Goal: Navigation & Orientation: Find specific page/section

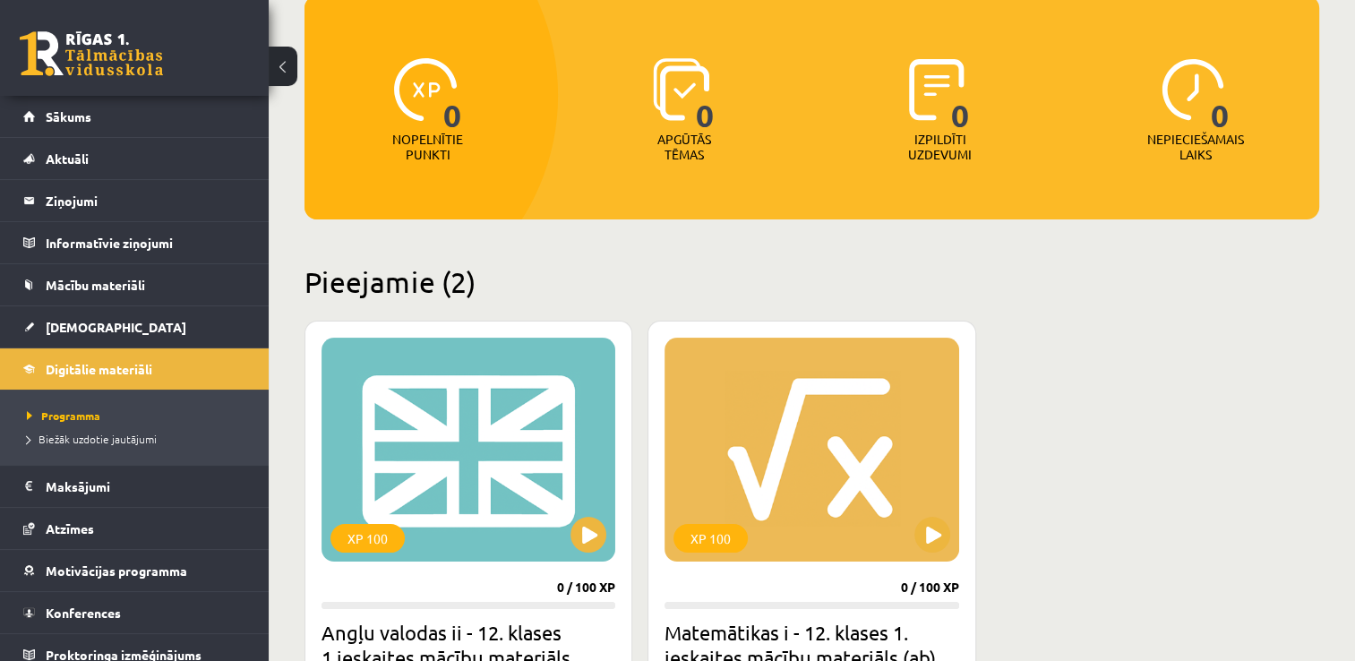
scroll to position [179, 0]
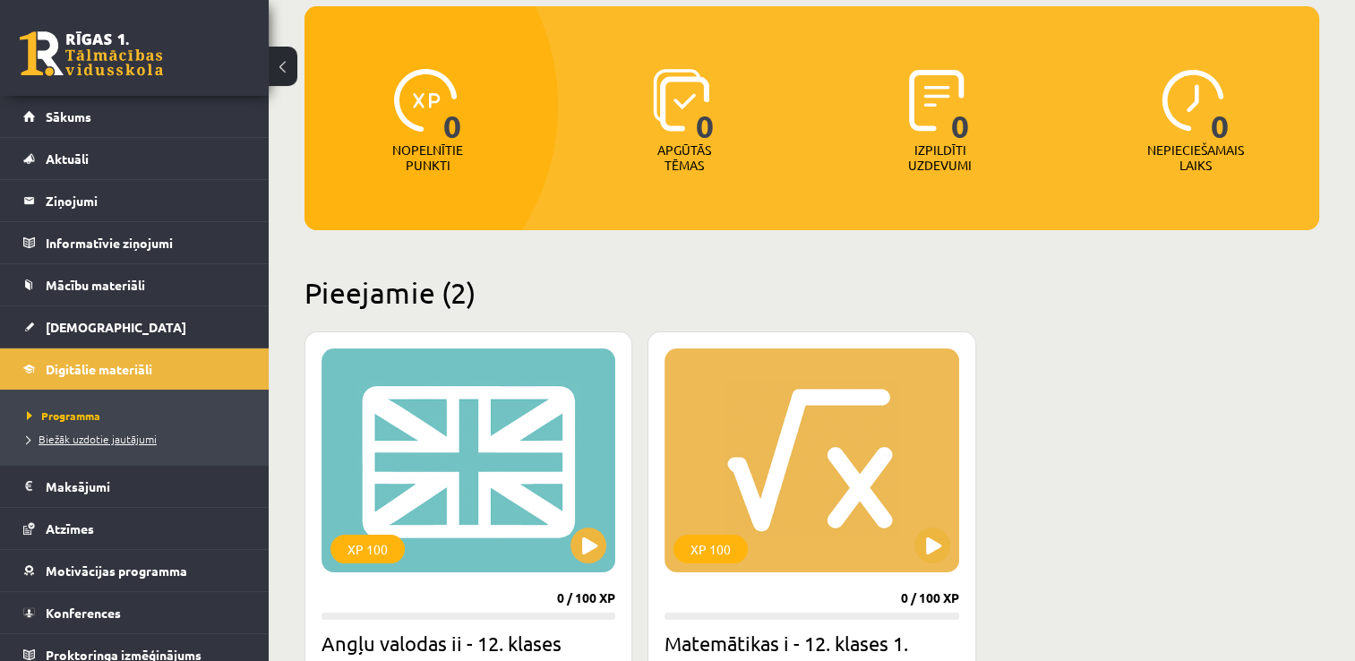
click at [118, 443] on span "Biežāk uzdotie jautājumi" at bounding box center [92, 439] width 130 height 14
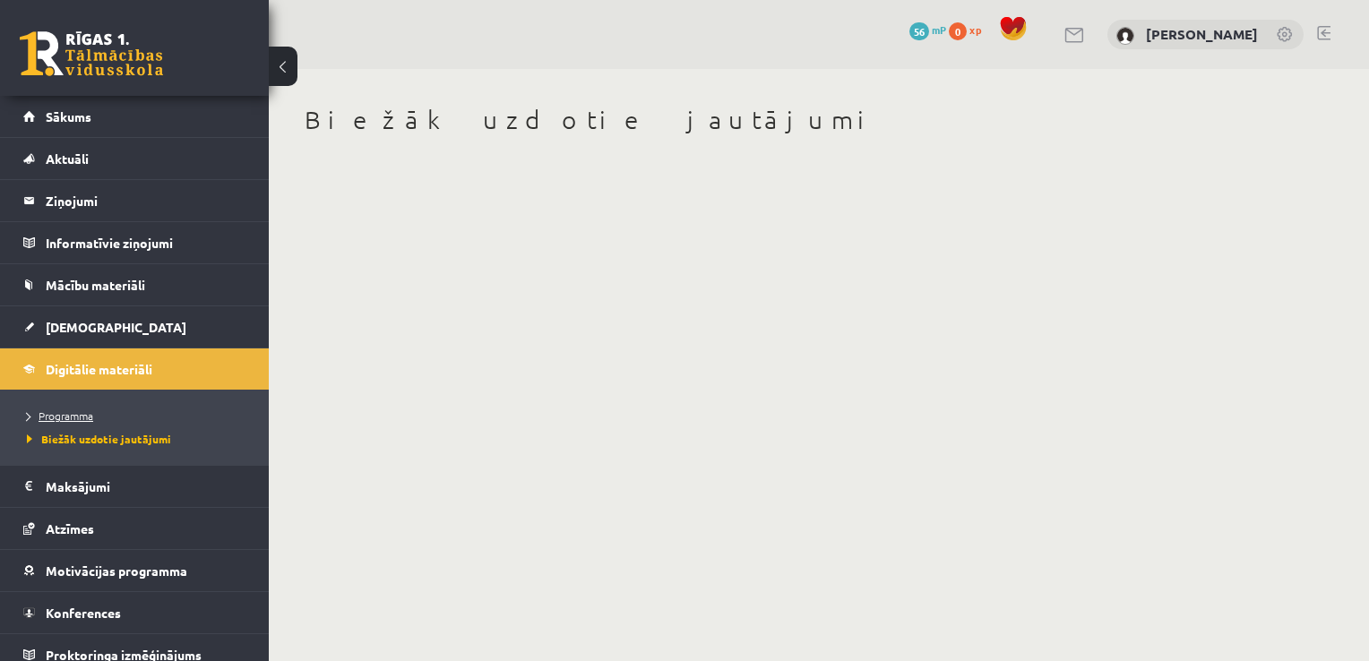
click at [116, 409] on link "Programma" at bounding box center [139, 416] width 224 height 16
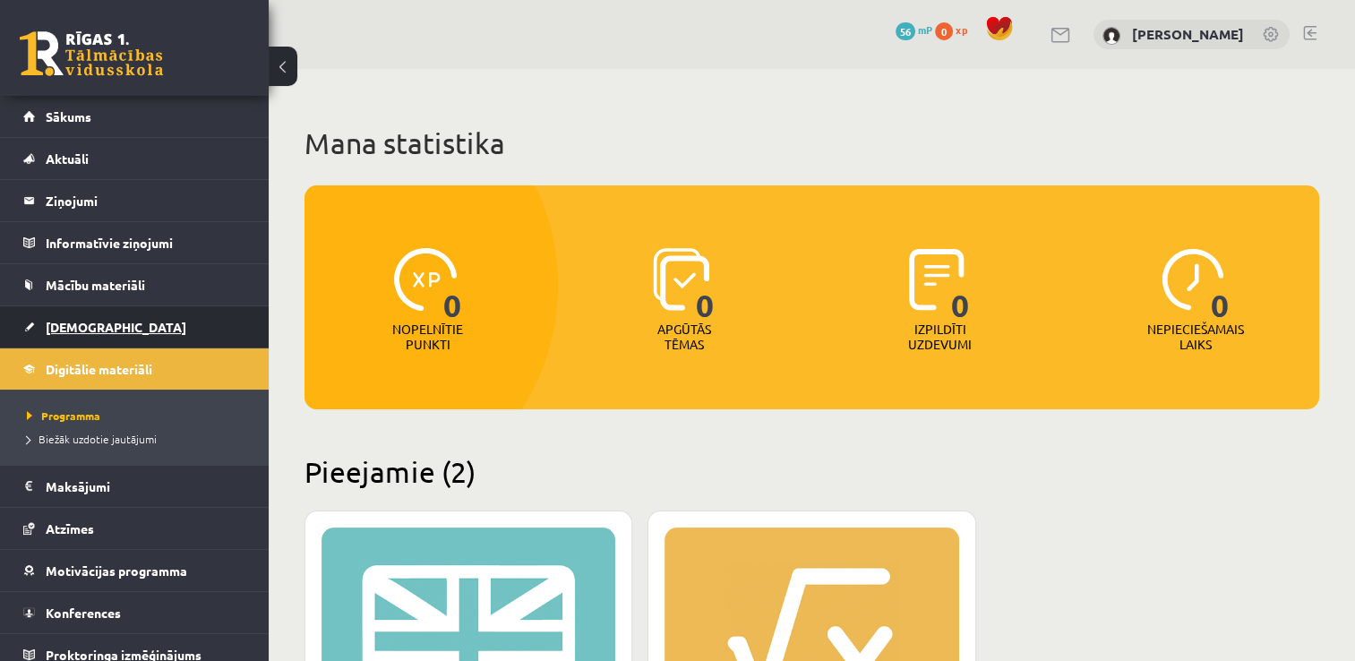
click at [100, 322] on link "[DEMOGRAPHIC_DATA]" at bounding box center [134, 326] width 223 height 41
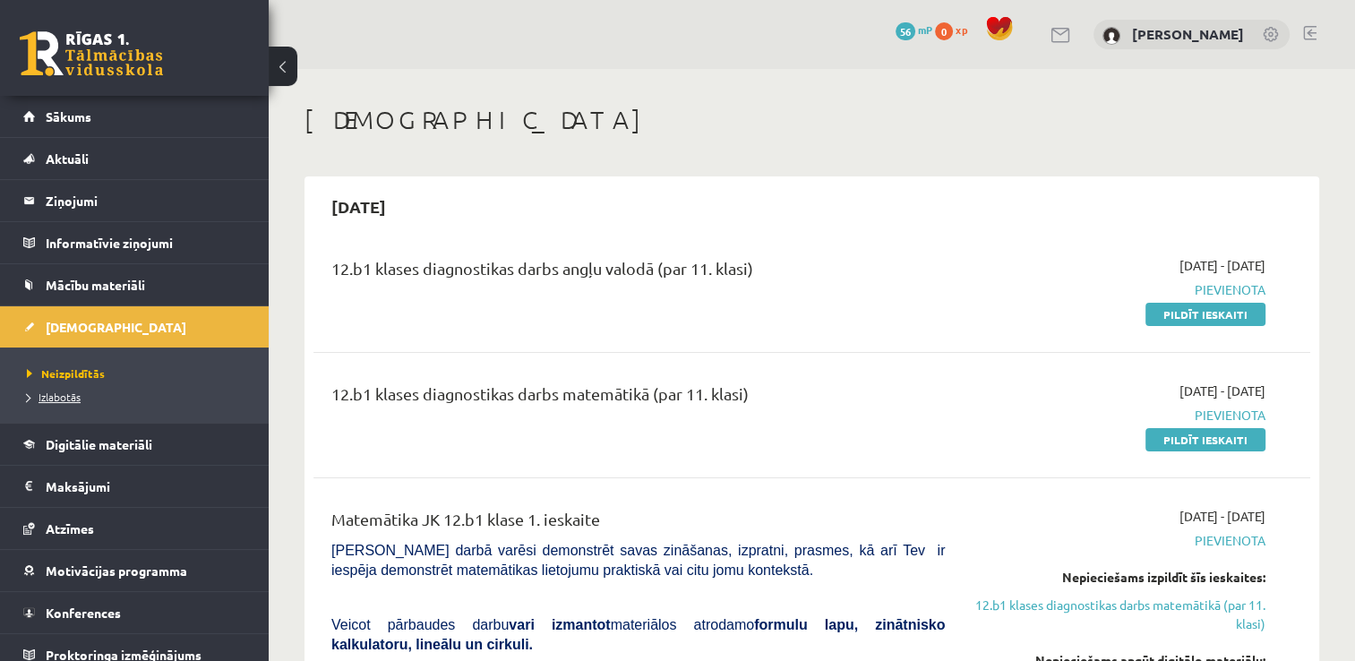
click at [75, 400] on span "Izlabotās" at bounding box center [54, 397] width 54 height 14
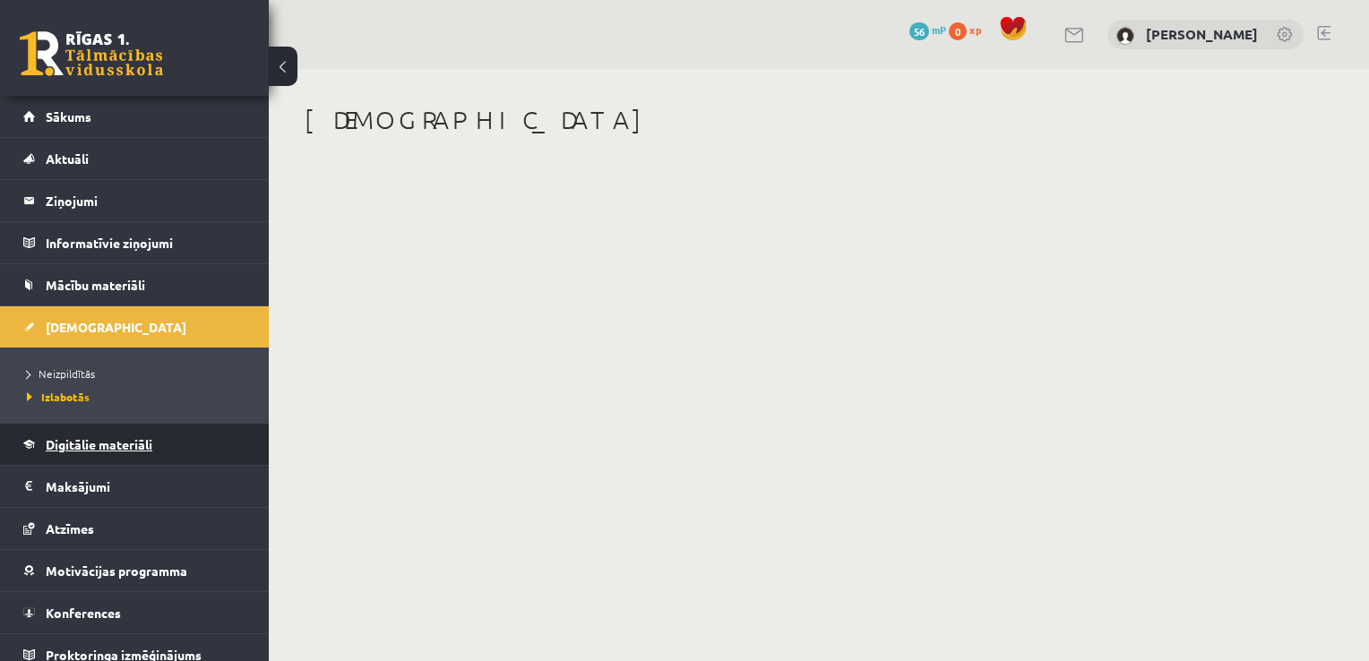
click at [97, 450] on link "Digitālie materiāli" at bounding box center [134, 444] width 223 height 41
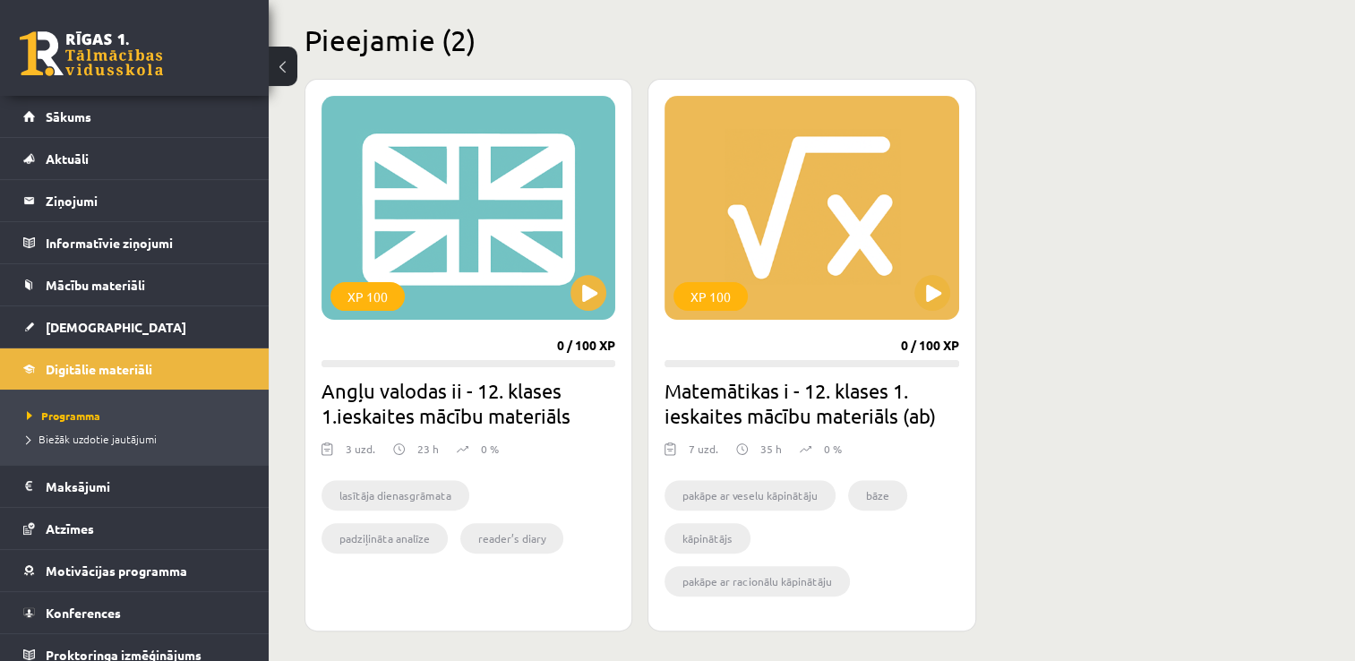
scroll to position [270, 0]
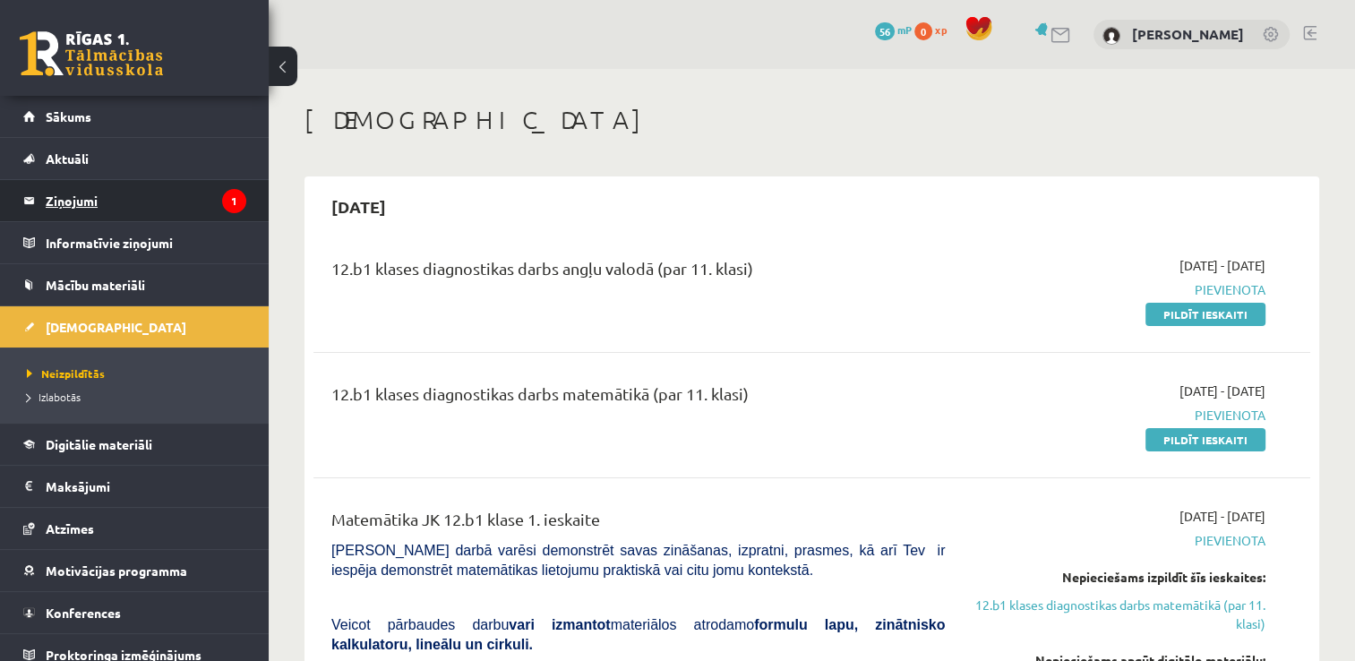
click at [204, 204] on legend "Ziņojumi 1" at bounding box center [146, 200] width 201 height 41
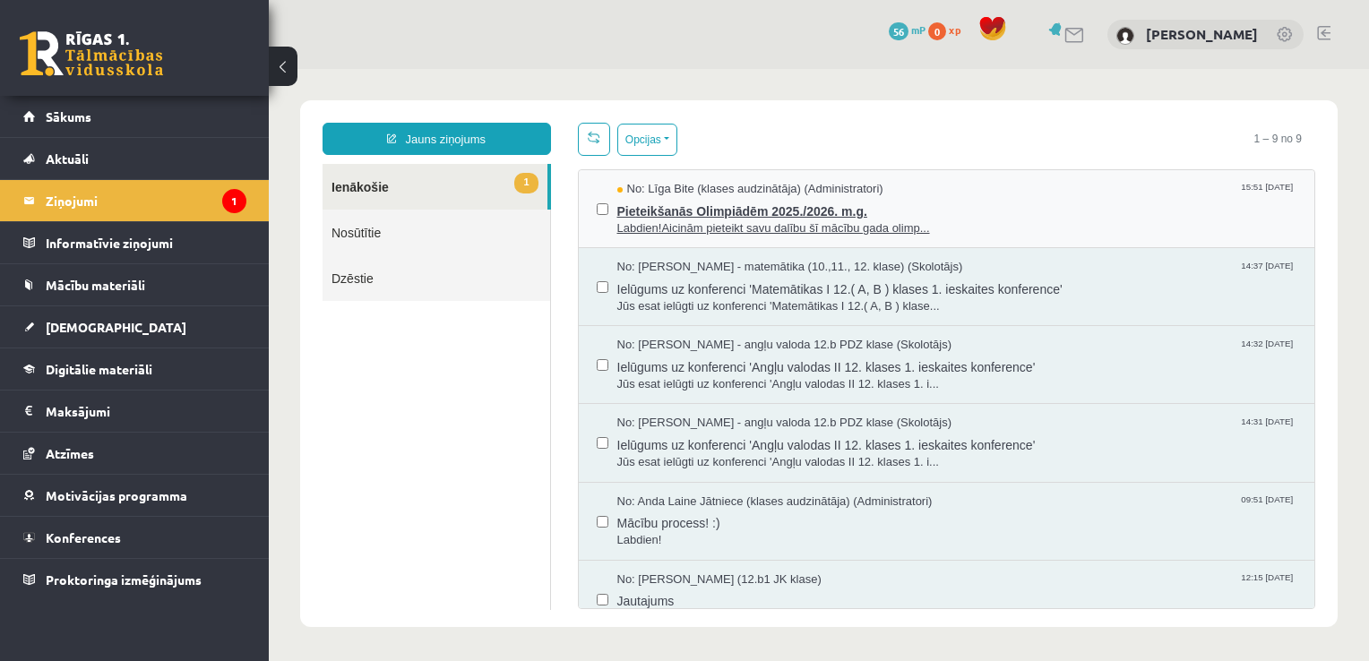
click at [864, 210] on span "Pieteikšanās Olimpiādēm 2025./2026. m.g." at bounding box center [957, 209] width 680 height 22
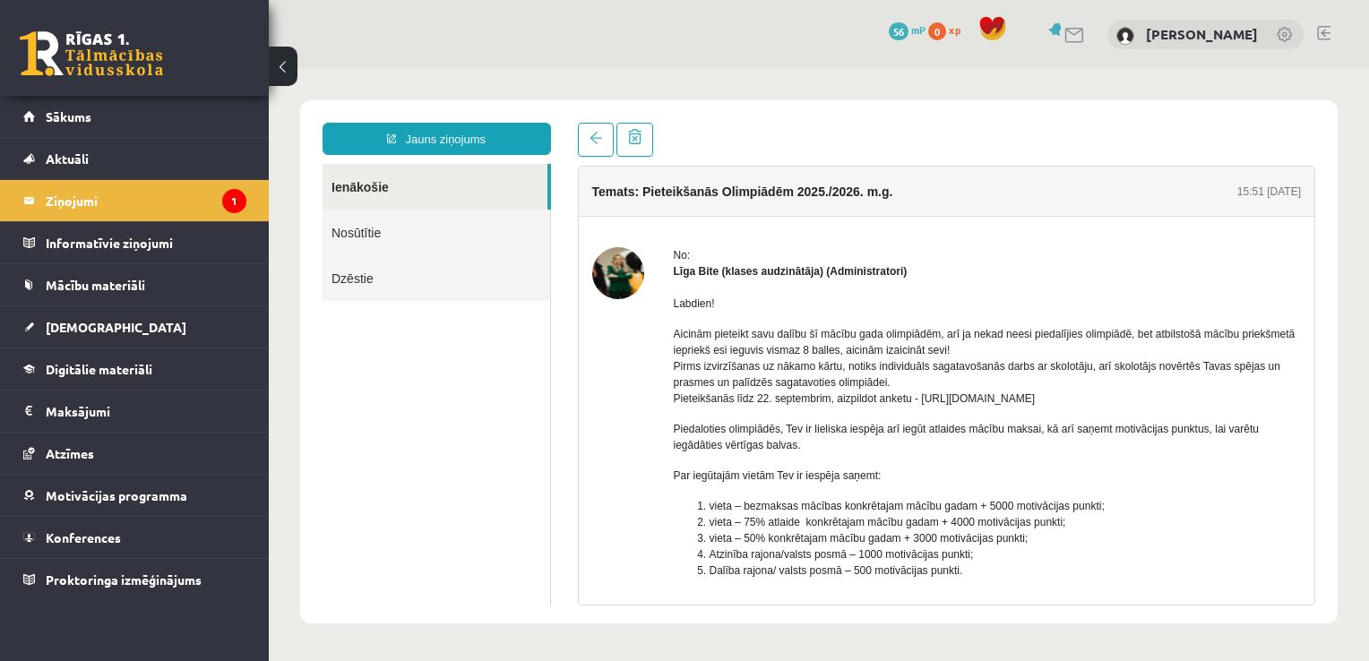
click at [997, 23] on span at bounding box center [992, 28] width 27 height 27
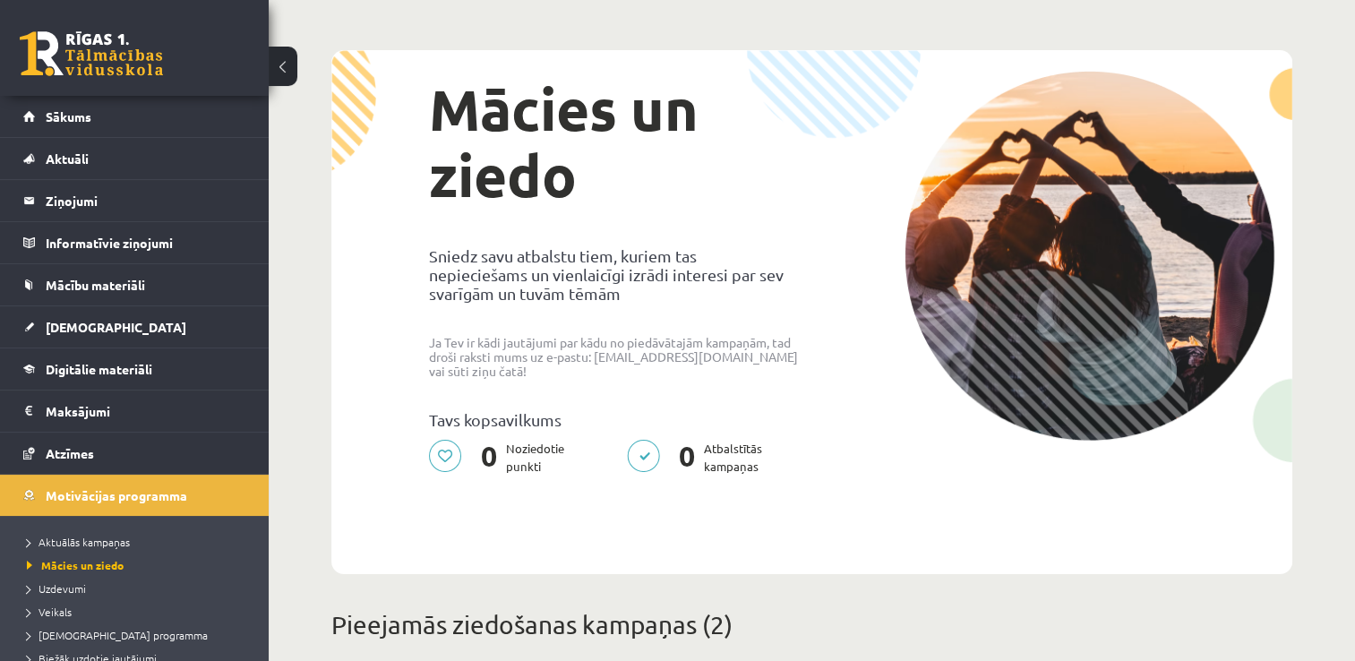
scroll to position [269, 0]
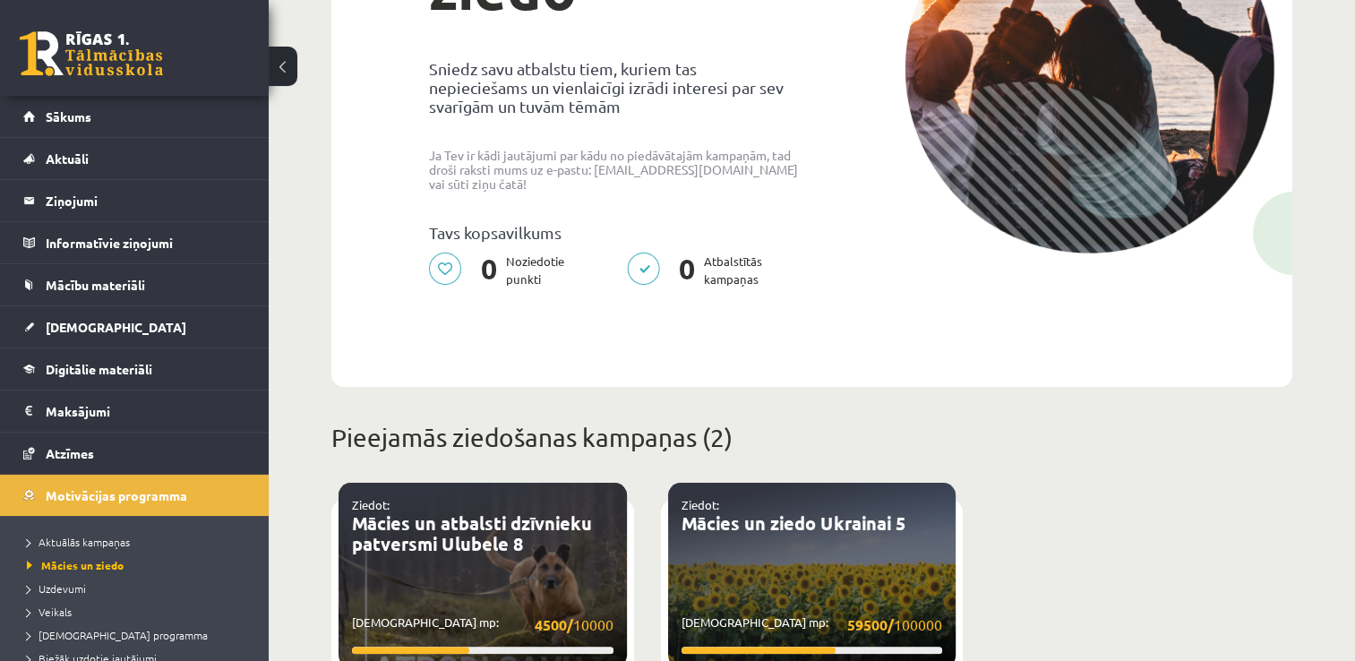
click at [449, 256] on p "0 Noziedotie punkti" at bounding box center [502, 271] width 146 height 36
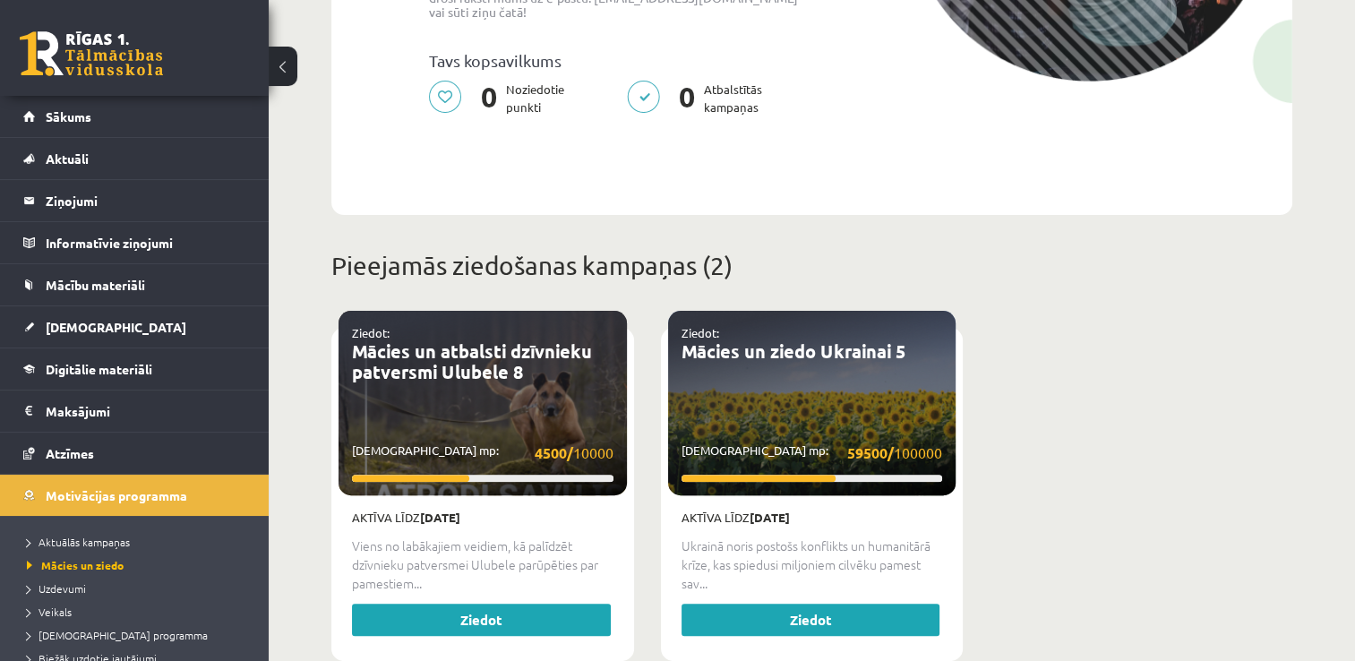
scroll to position [448, 0]
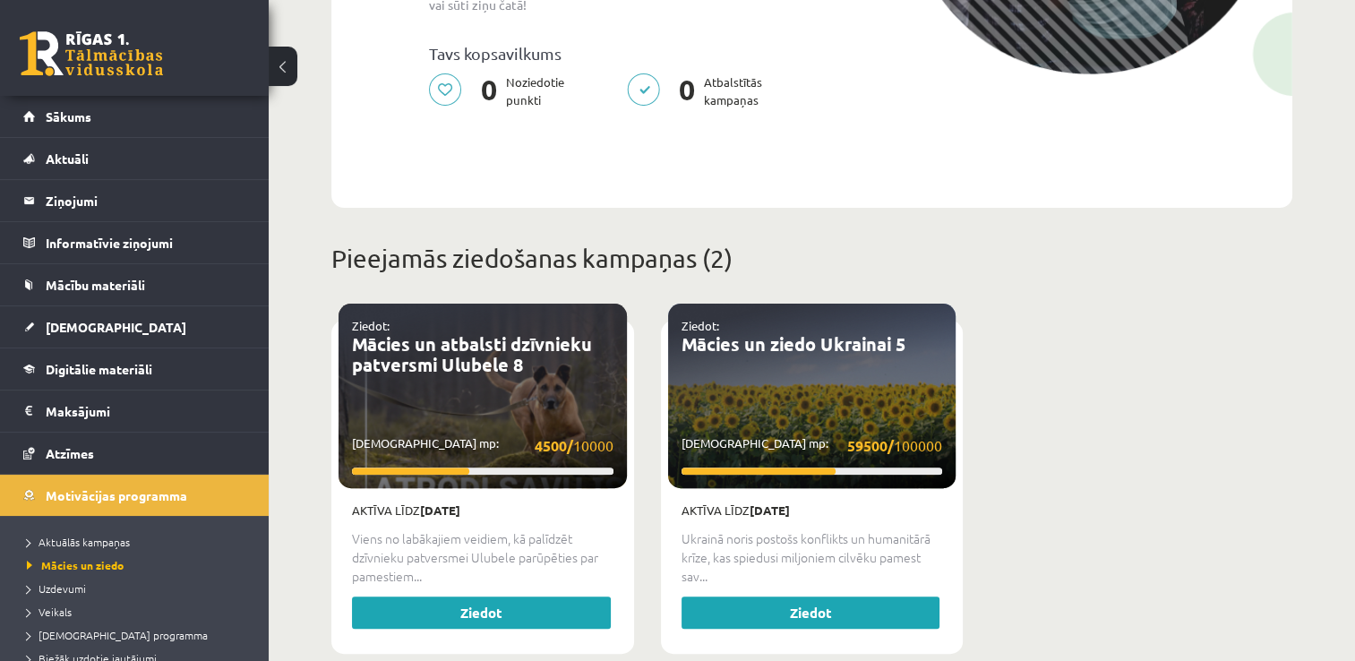
click at [547, 374] on div "Ziedot: Mācies un atbalsti dzīvnieku patversmi Ulubele 8 Savākti mp: 4500/ 10000" at bounding box center [483, 396] width 288 height 185
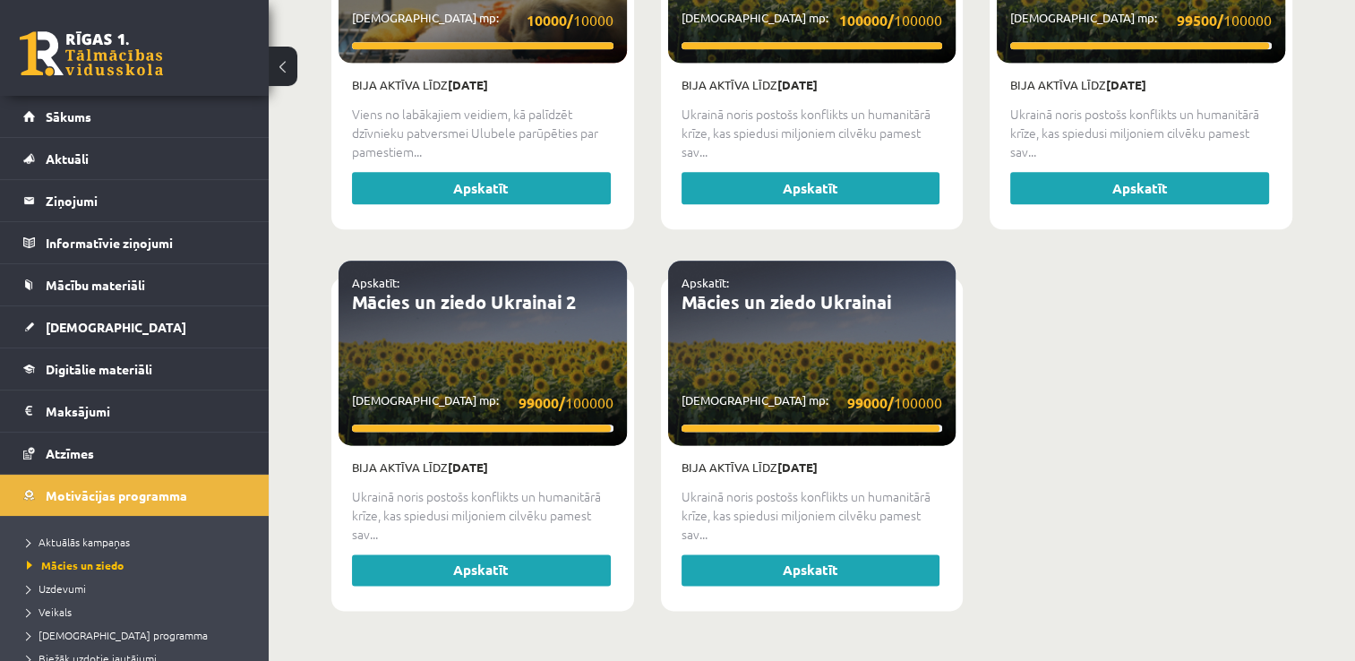
scroll to position [90, 0]
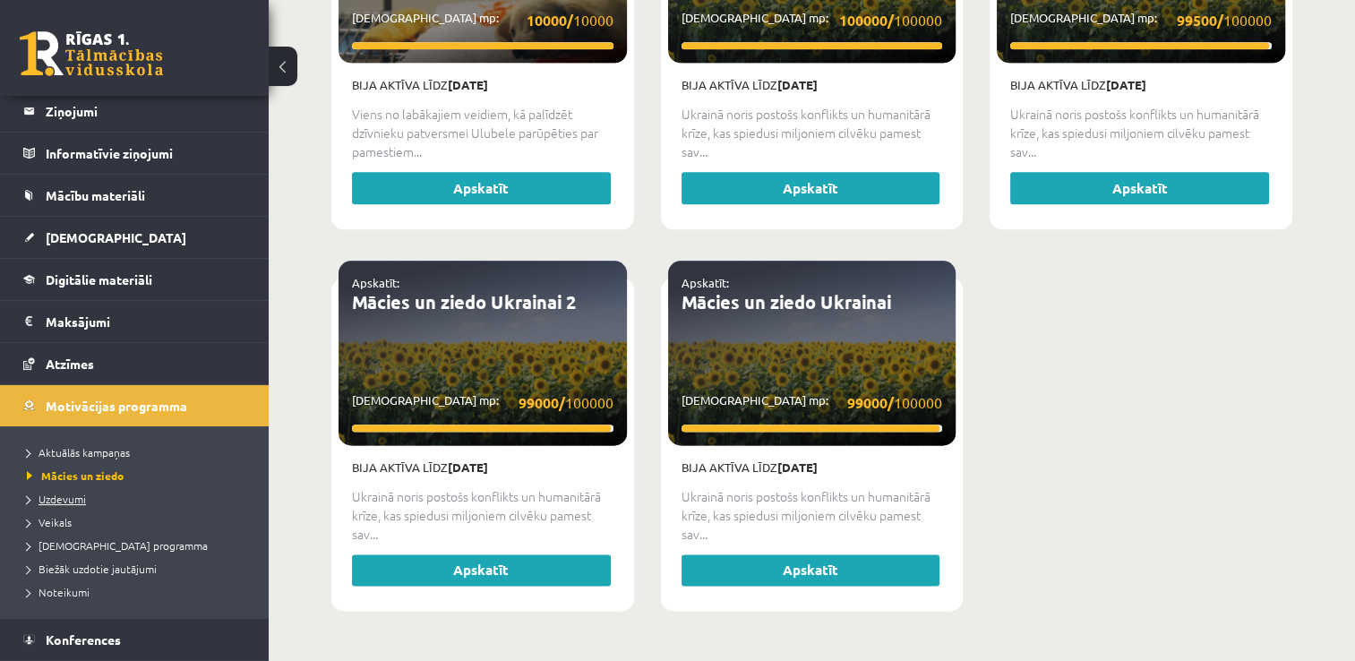
click at [66, 499] on span "Uzdevumi" at bounding box center [56, 499] width 59 height 14
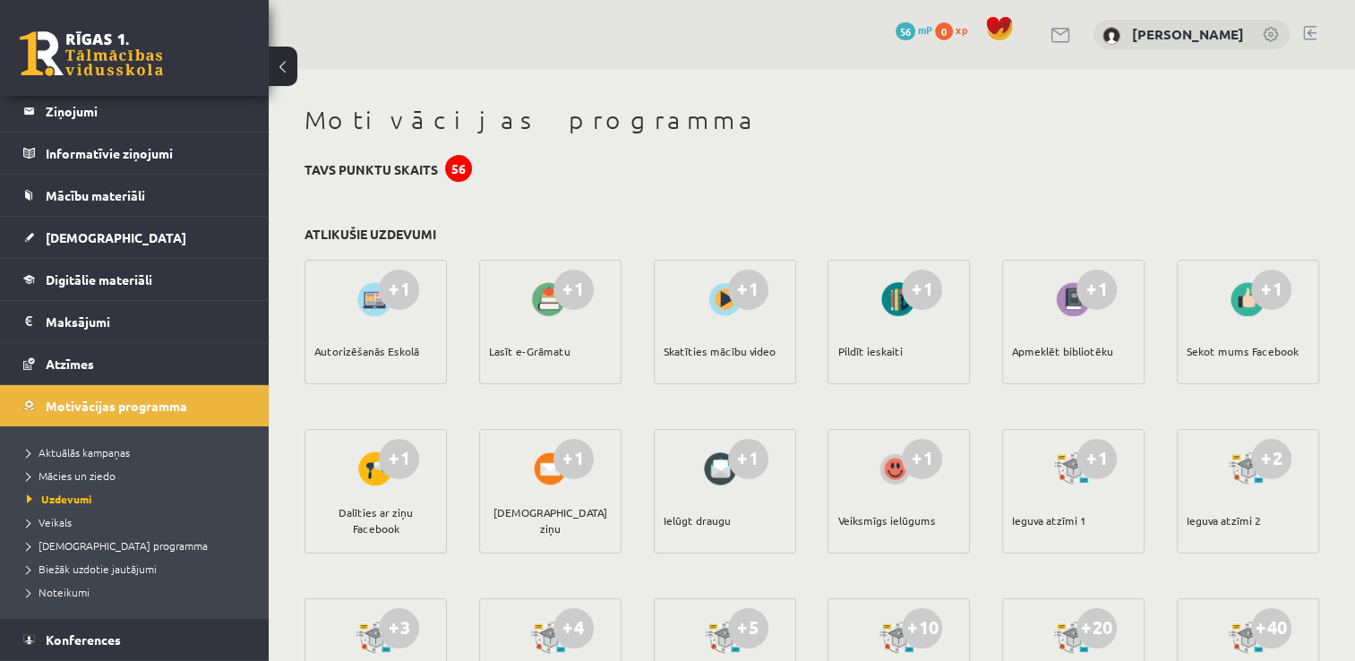
click at [451, 162] on div "56" at bounding box center [458, 168] width 27 height 27
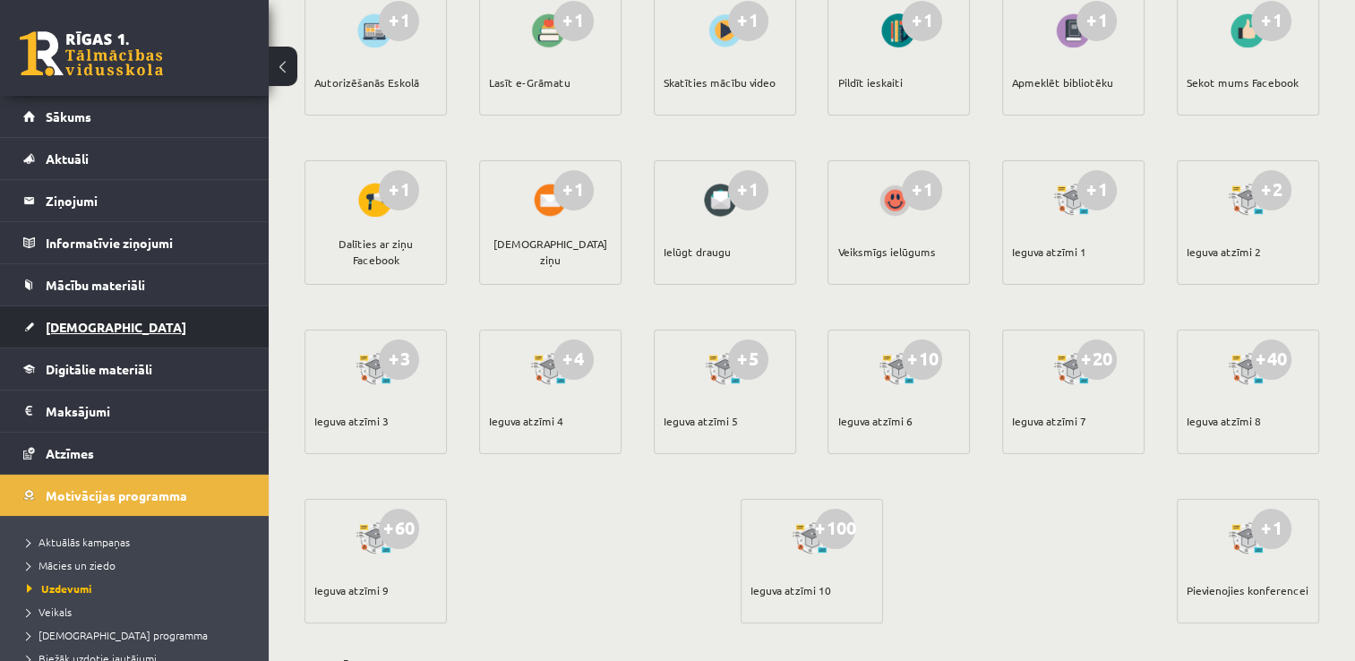
click at [109, 334] on link "[DEMOGRAPHIC_DATA]" at bounding box center [134, 326] width 223 height 41
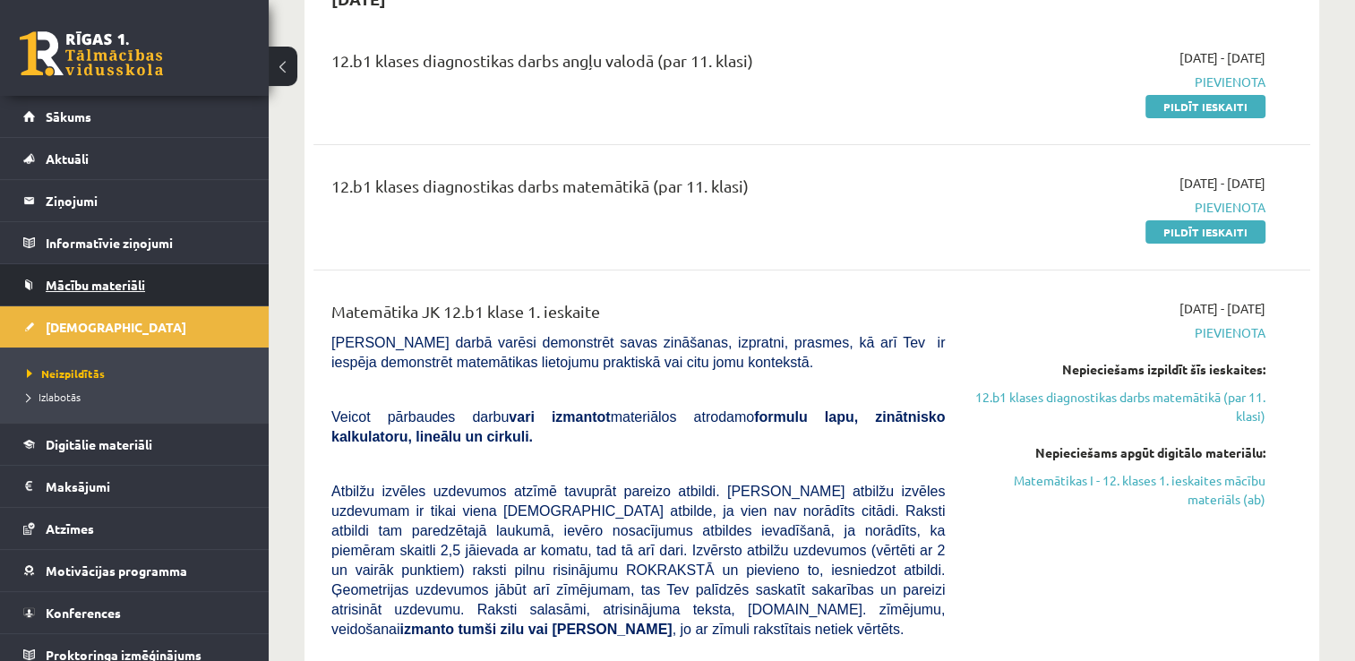
scroll to position [179, 0]
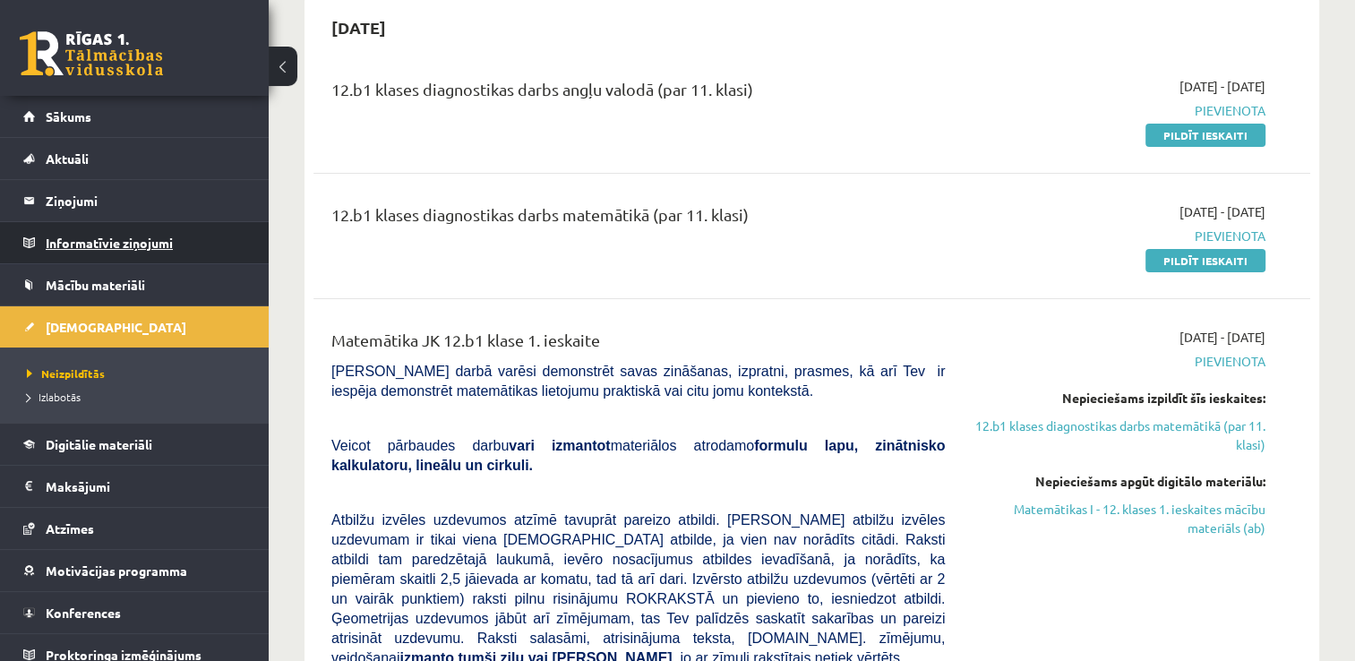
click at [136, 253] on legend "Informatīvie ziņojumi 0" at bounding box center [146, 242] width 201 height 41
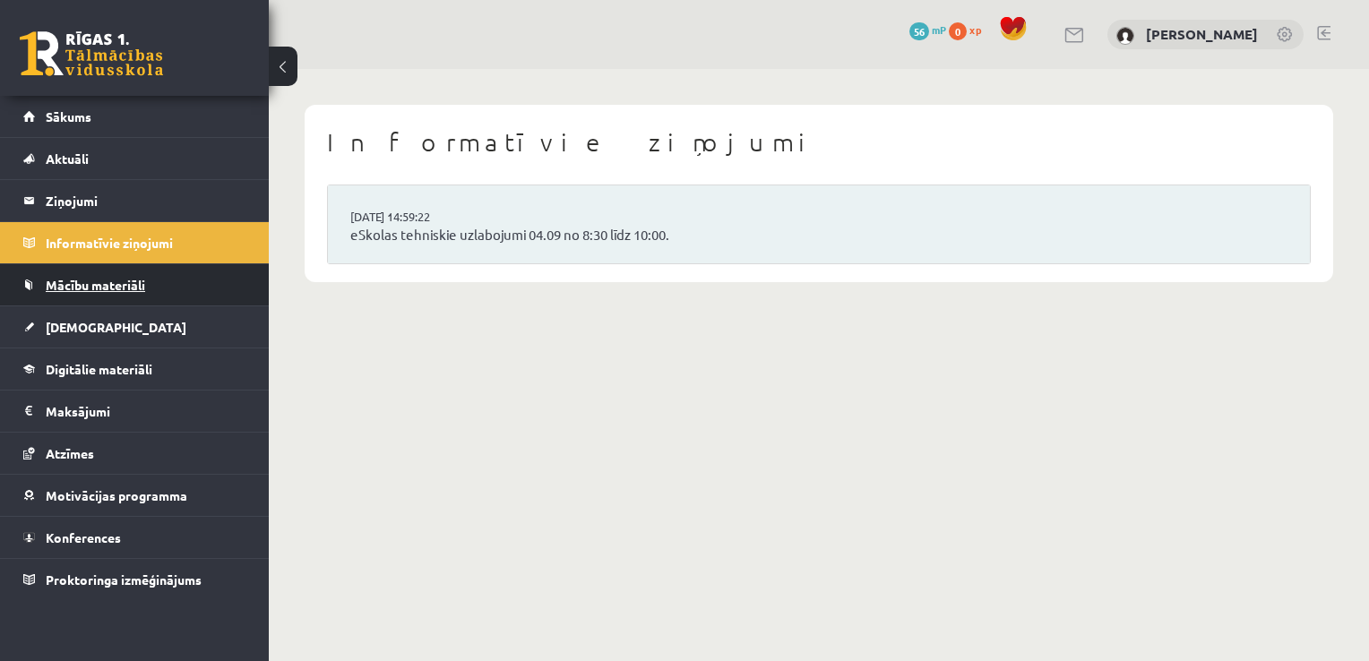
click at [120, 292] on link "Mācību materiāli" at bounding box center [134, 284] width 223 height 41
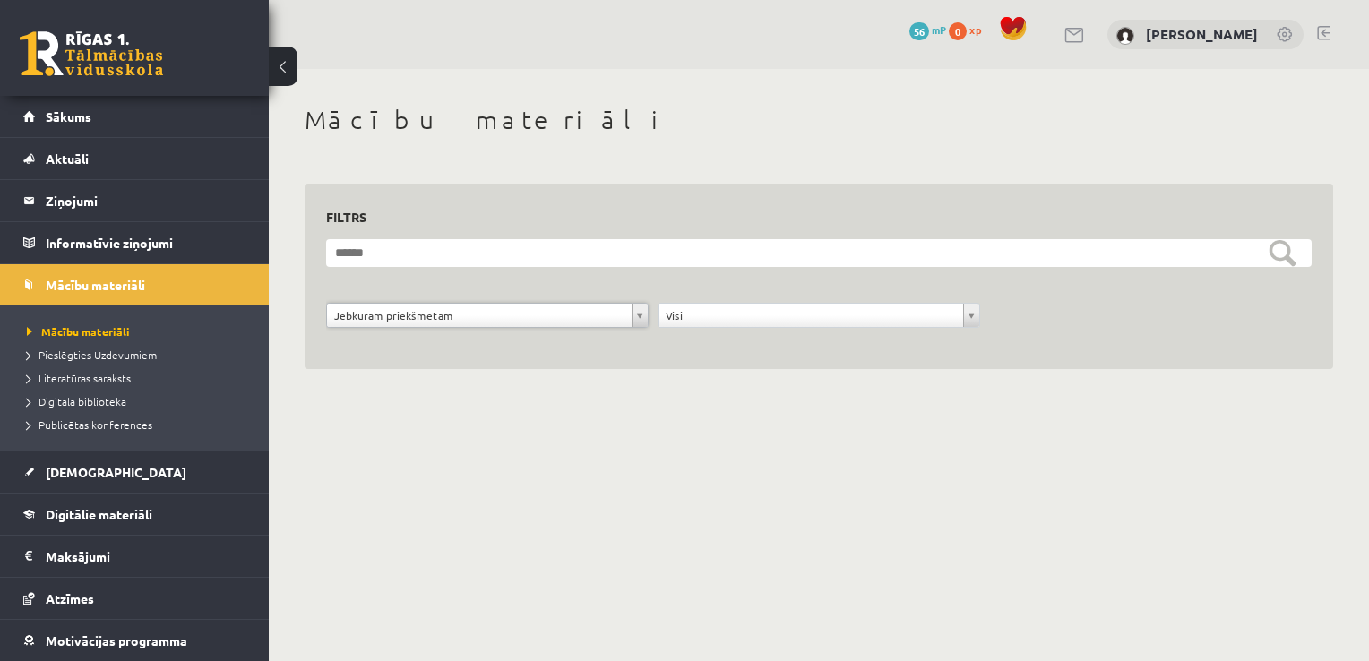
click at [149, 434] on li "Publicētas konferences" at bounding box center [139, 424] width 224 height 23
click at [128, 428] on span "Publicētas konferences" at bounding box center [95, 424] width 136 height 14
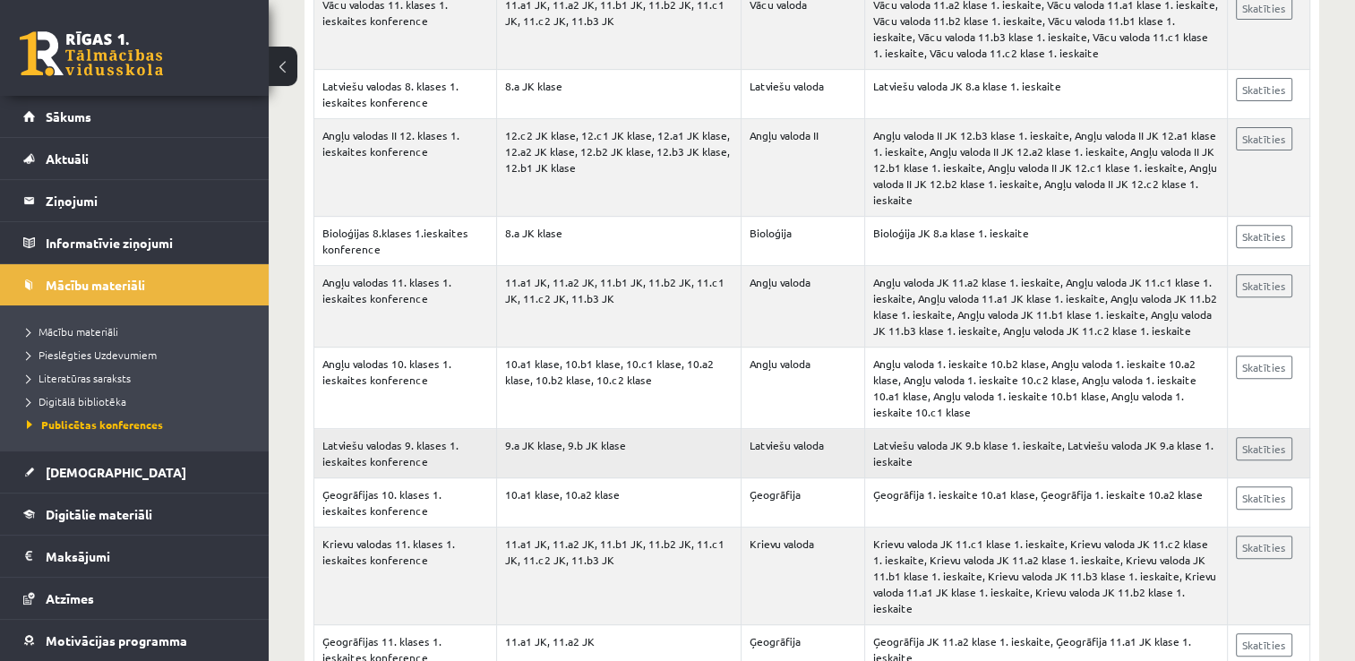
scroll to position [717, 0]
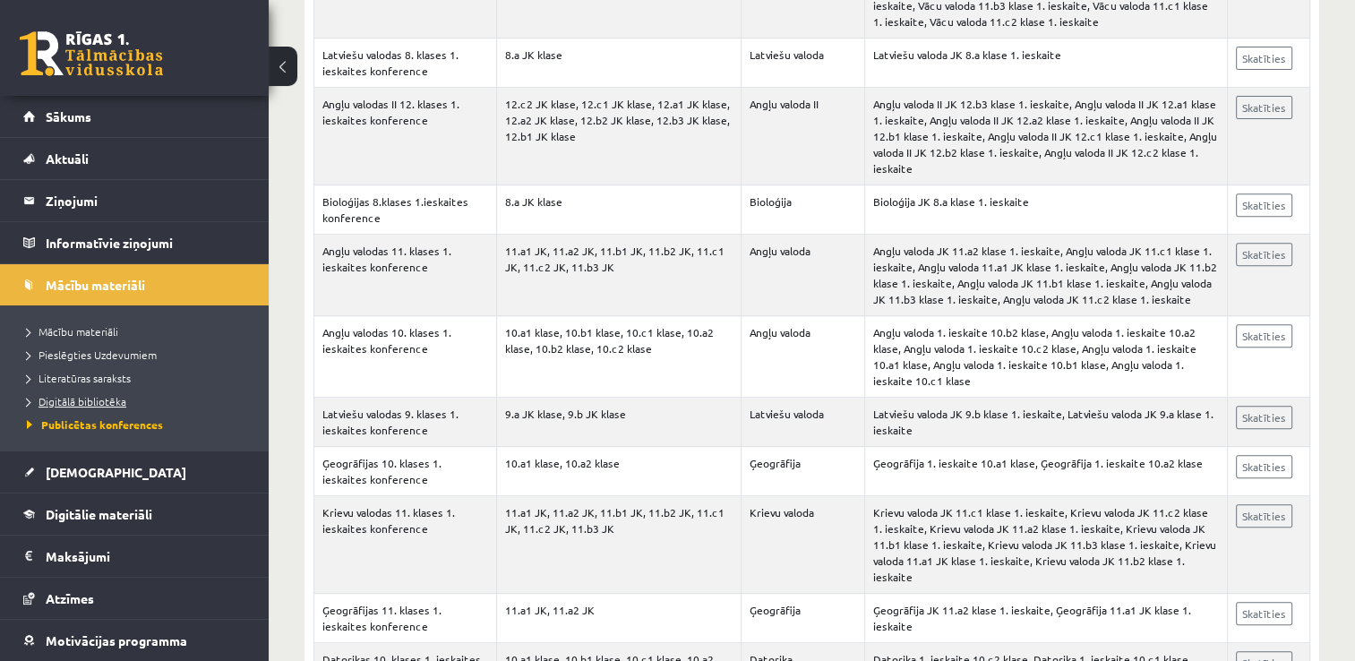
click at [105, 406] on span "Digitālā bibliotēka" at bounding box center [76, 401] width 99 height 14
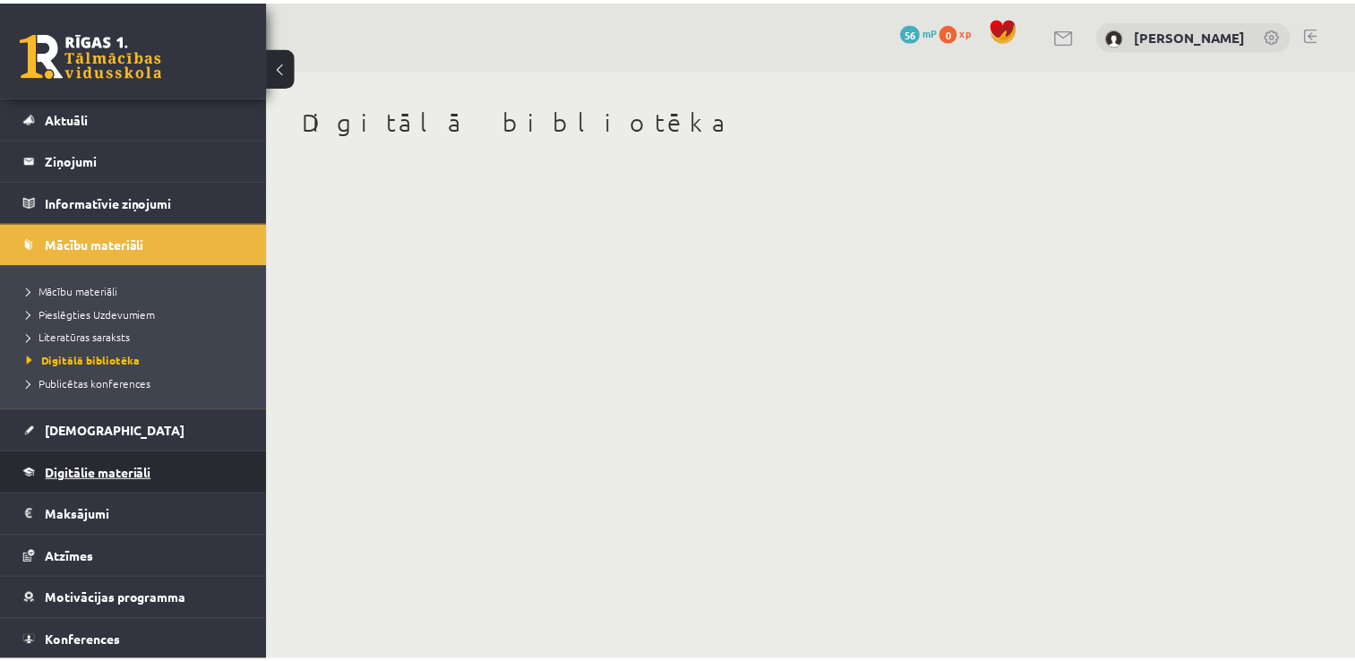
scroll to position [82, 0]
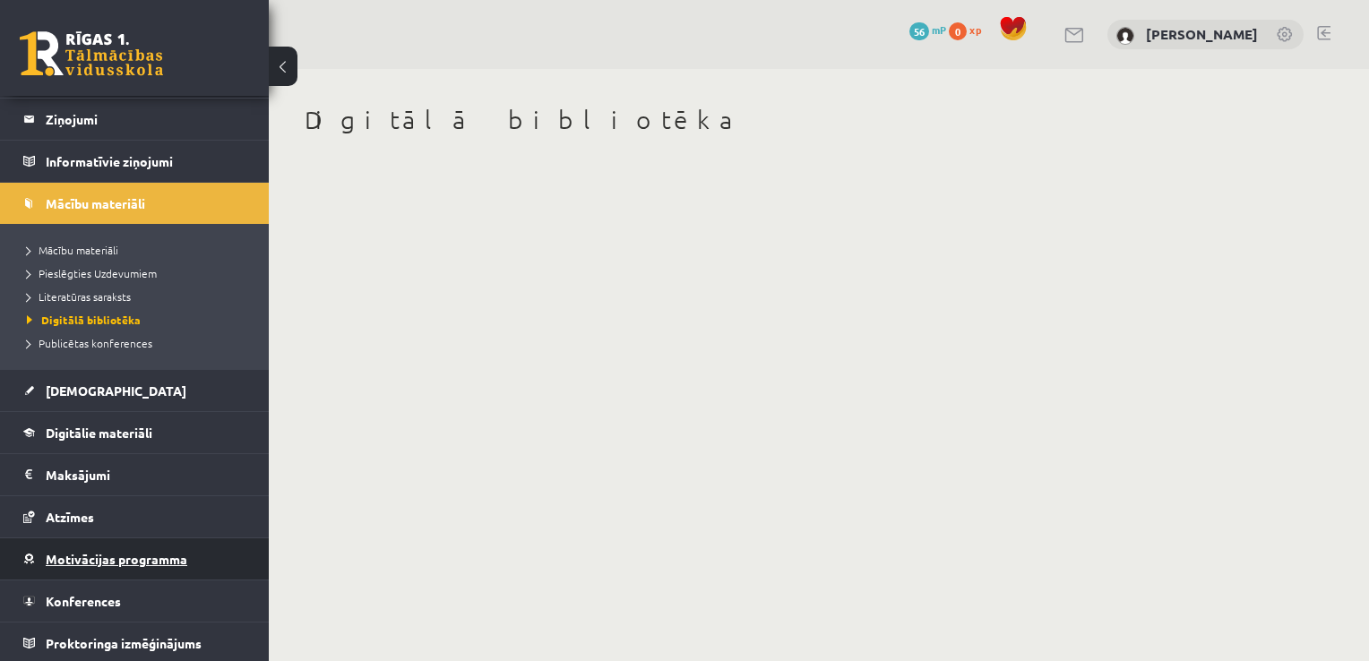
click at [121, 538] on link "Motivācijas programma" at bounding box center [134, 558] width 223 height 41
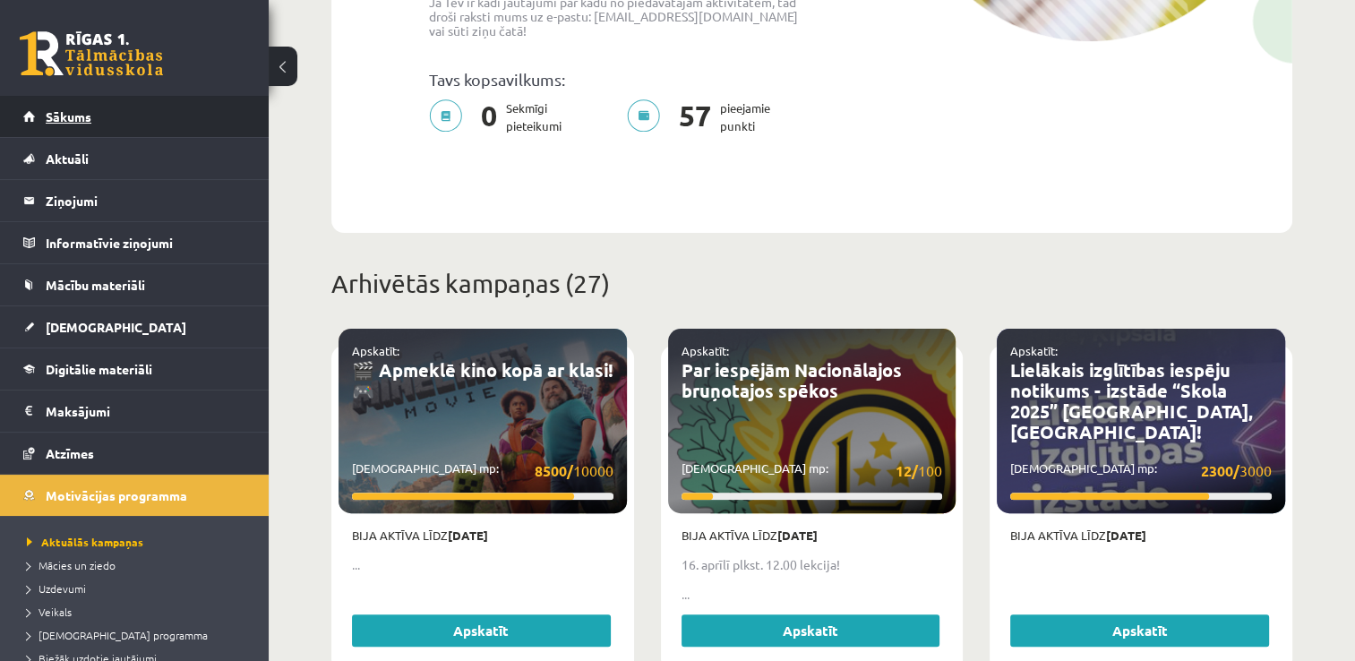
scroll to position [269, 0]
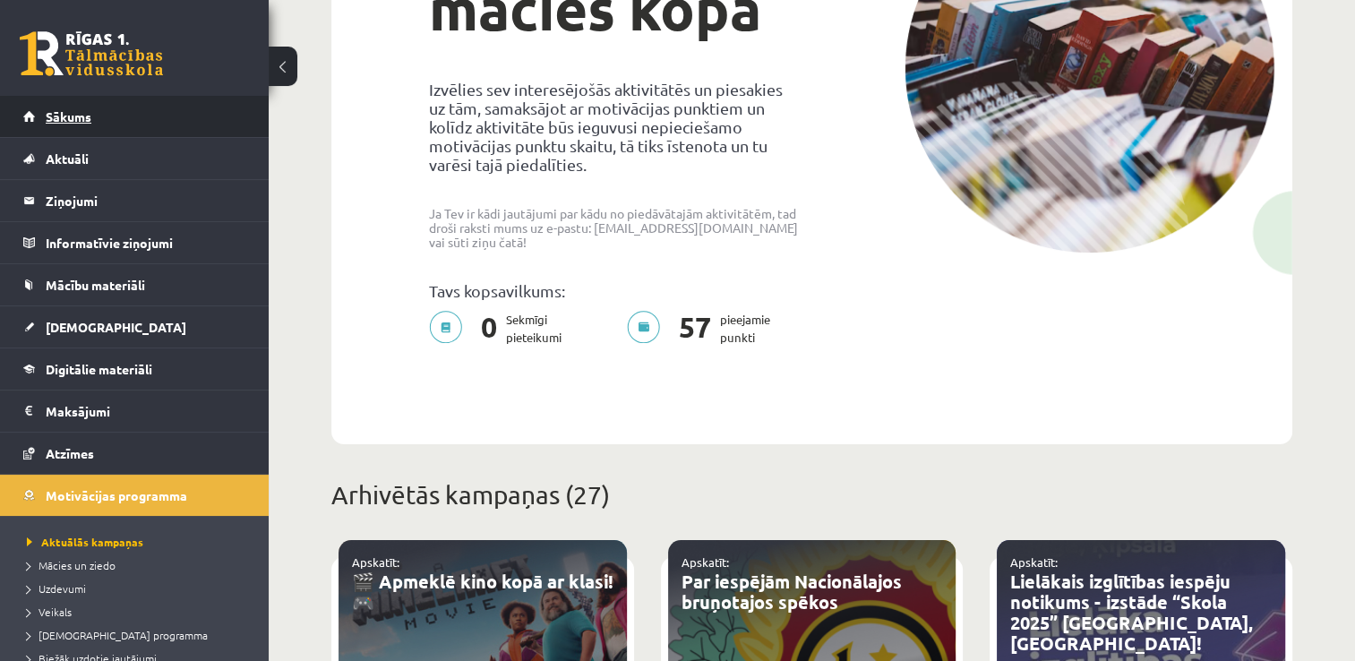
click at [80, 120] on span "Sākums" at bounding box center [69, 116] width 46 height 16
